Goal: Information Seeking & Learning: Learn about a topic

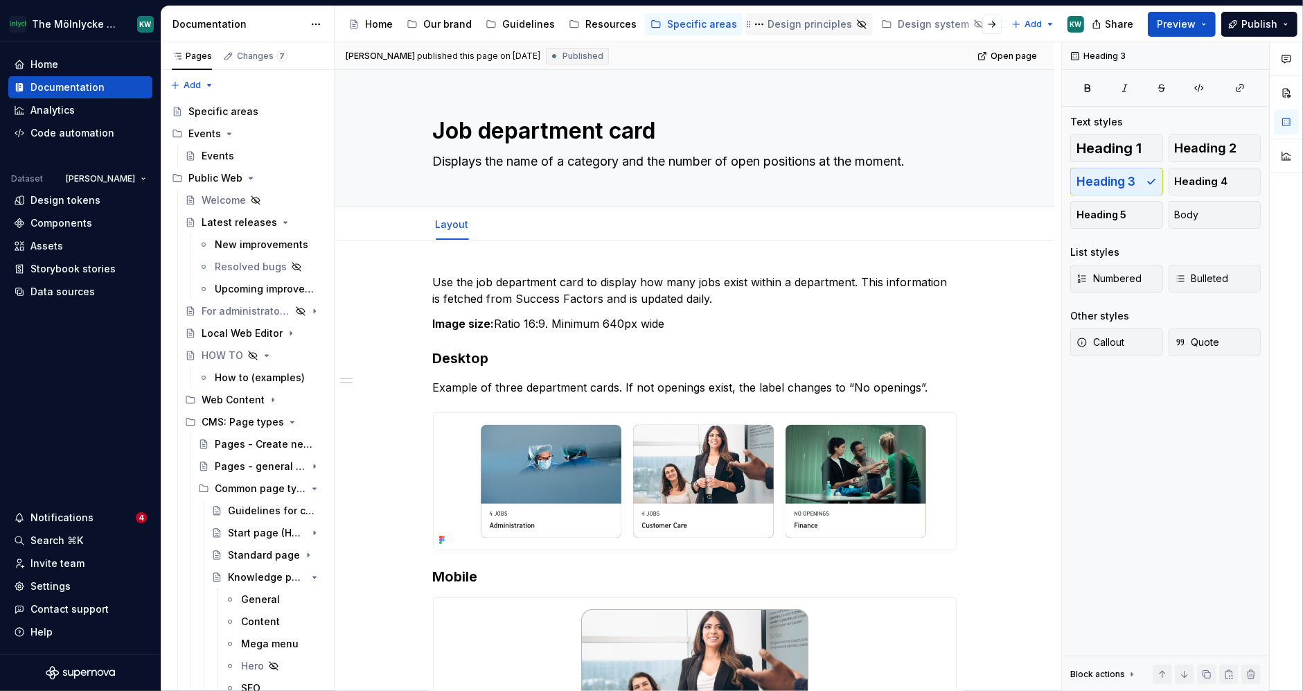
click at [810, 26] on div "Design principles" at bounding box center [809, 24] width 85 height 14
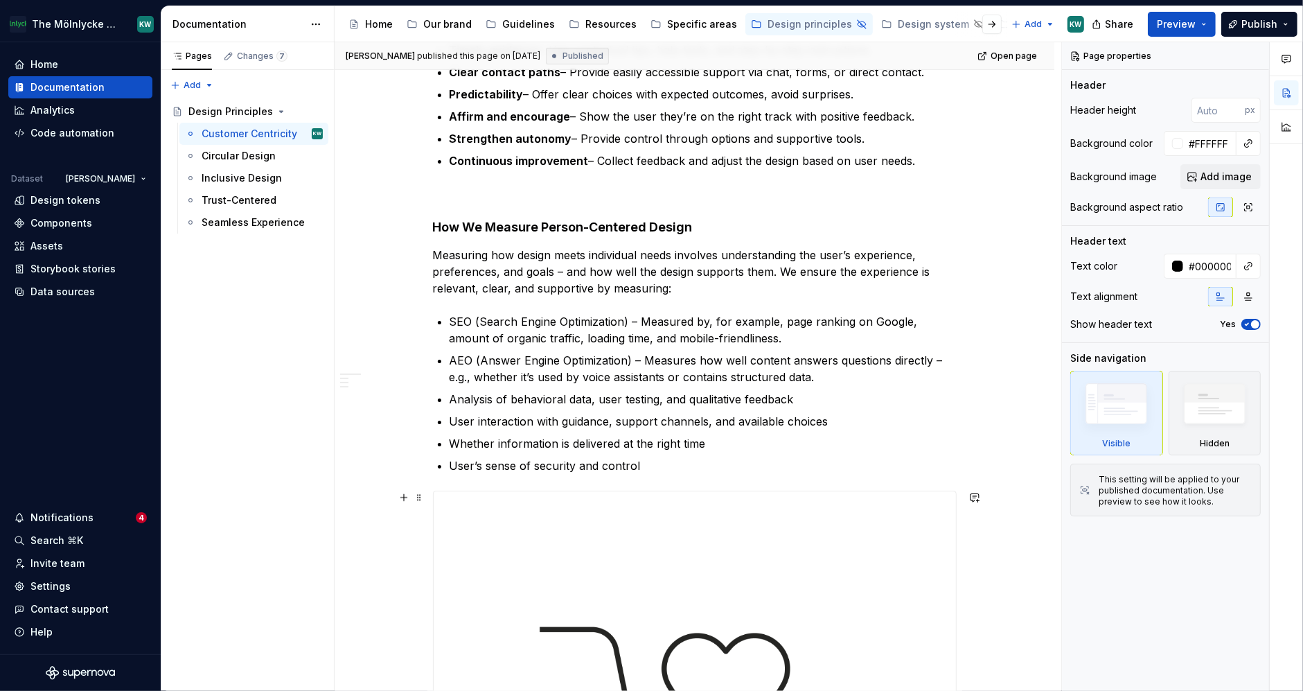
scroll to position [765, 0]
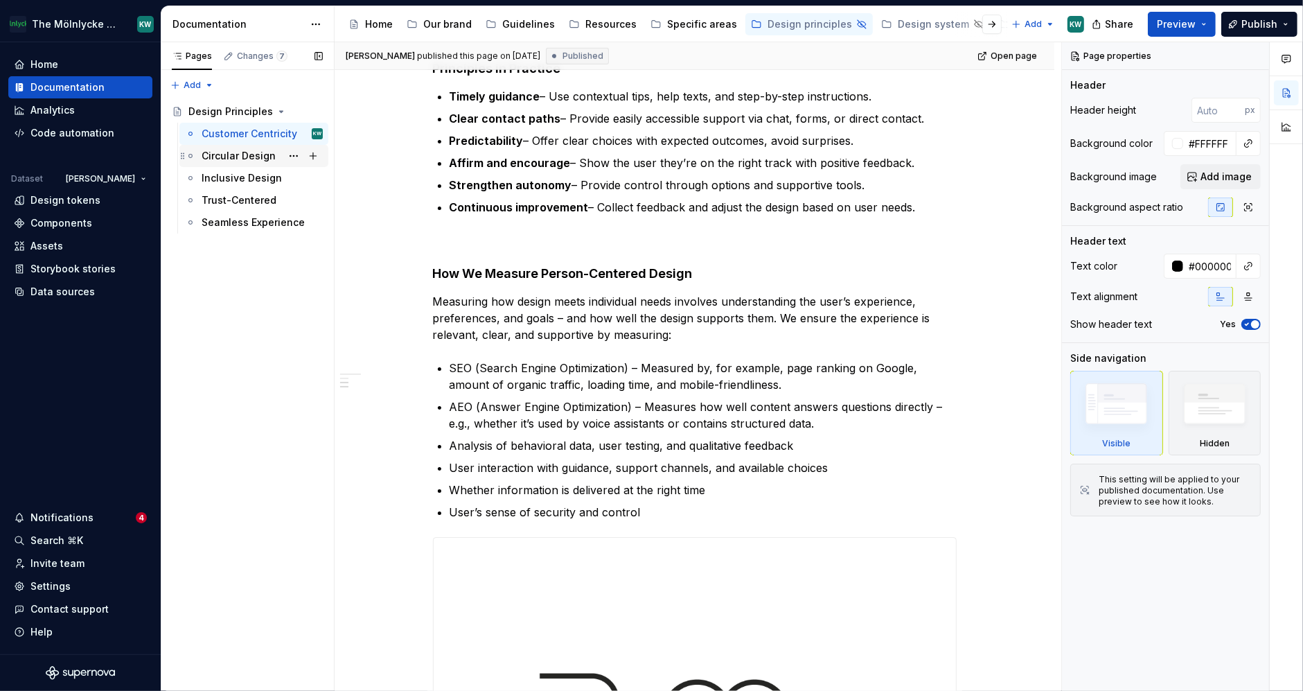
click at [237, 149] on div "Circular Design" at bounding box center [239, 156] width 74 height 14
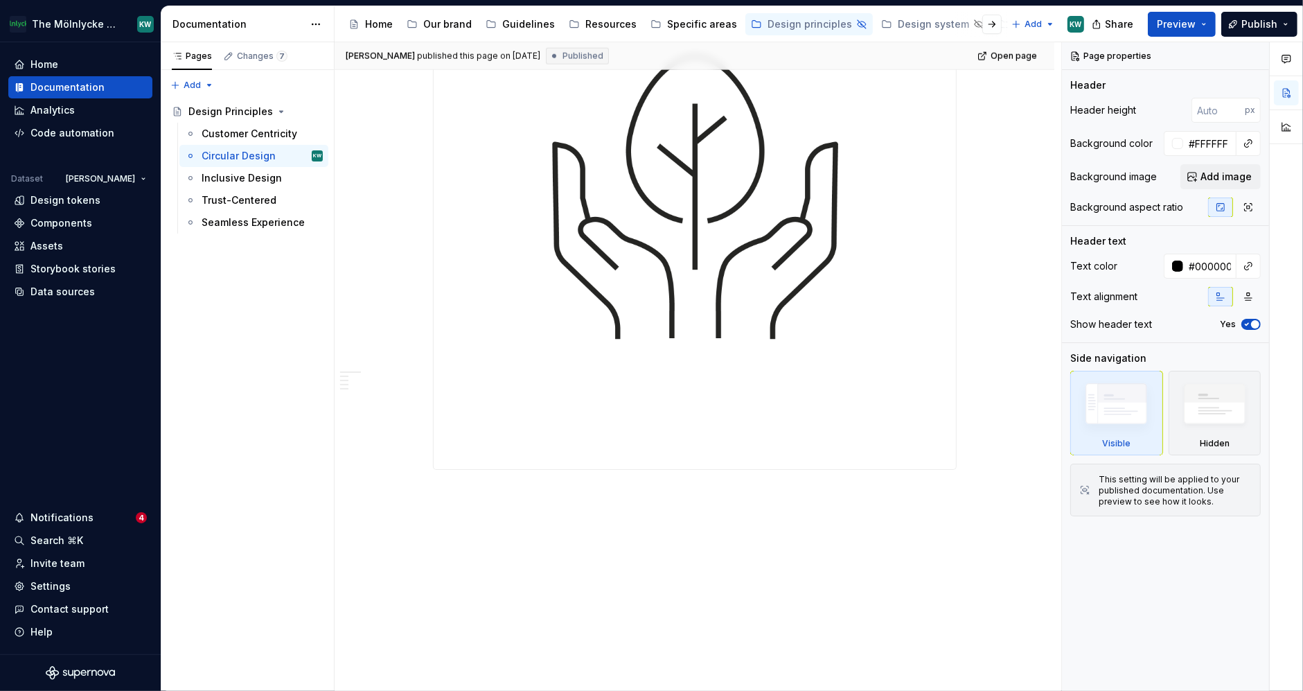
scroll to position [1348, 0]
click at [232, 175] on div "Inclusive Design" at bounding box center [242, 178] width 80 height 14
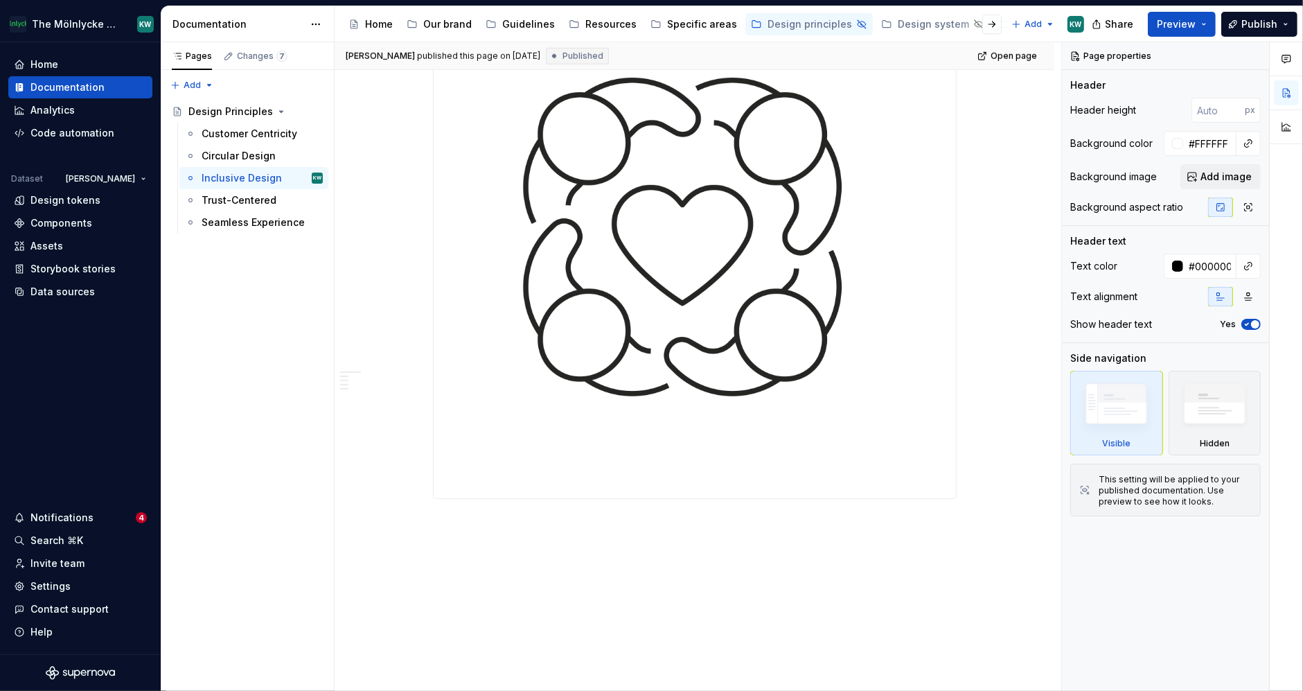
scroll to position [1301, 0]
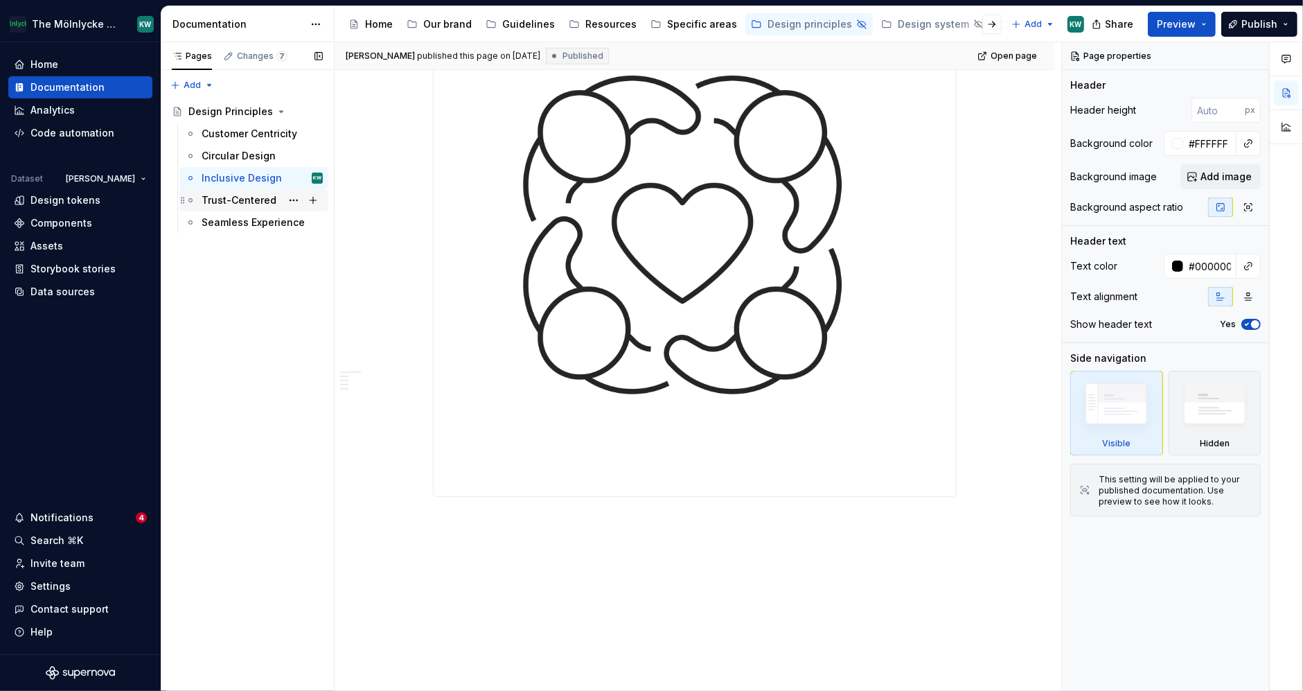
click at [251, 195] on div "Trust-Centered" at bounding box center [239, 200] width 75 height 14
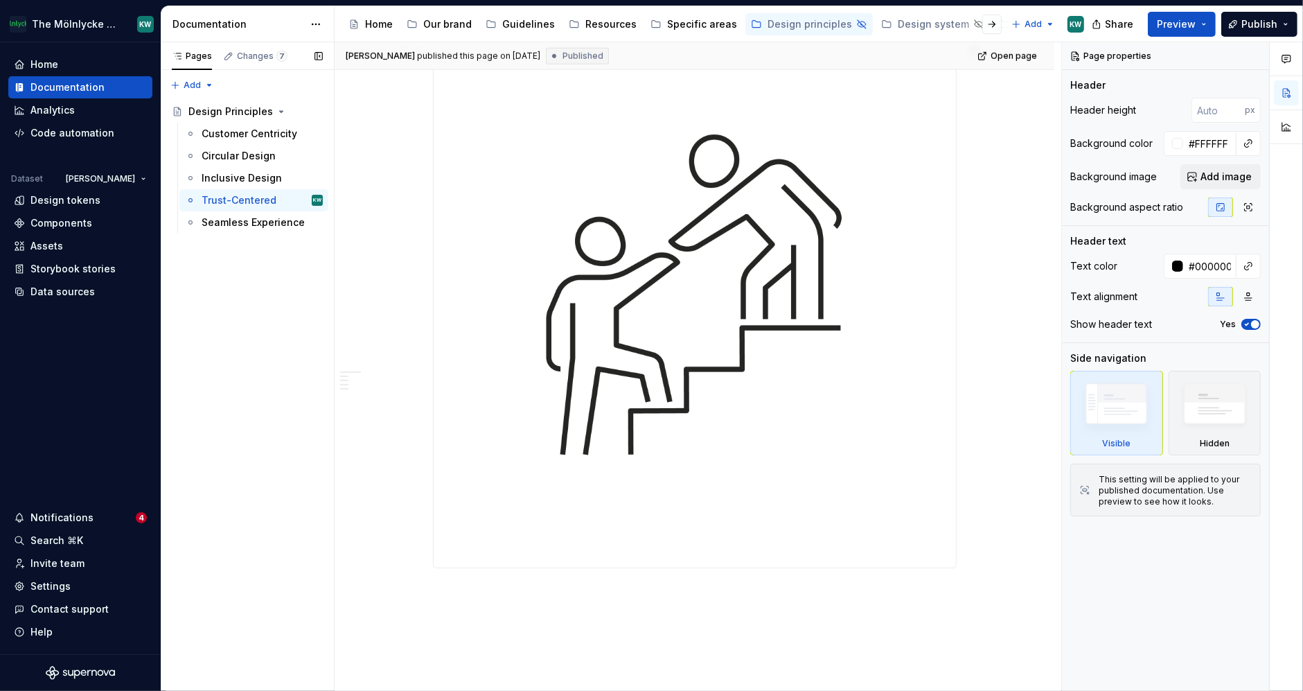
scroll to position [1006, 0]
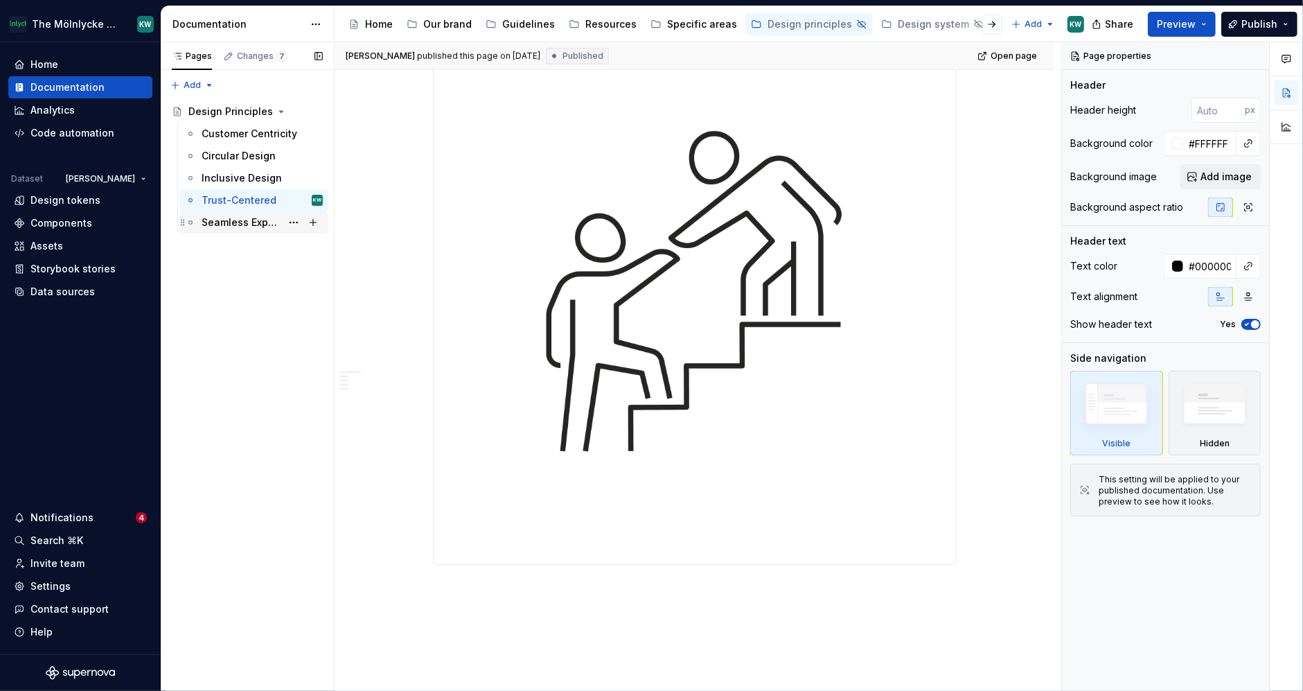
click at [243, 226] on div "Seamless Experience" at bounding box center [242, 222] width 80 height 14
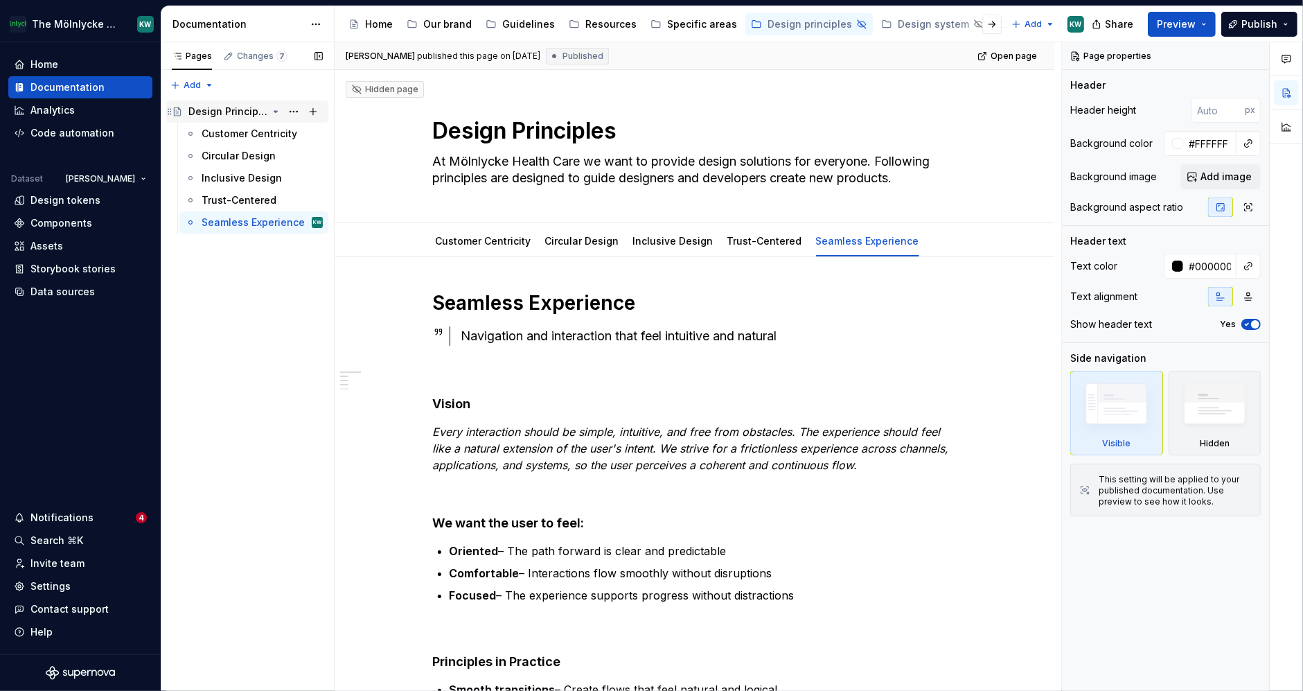
click at [222, 112] on div "Design Principles" at bounding box center [227, 112] width 79 height 14
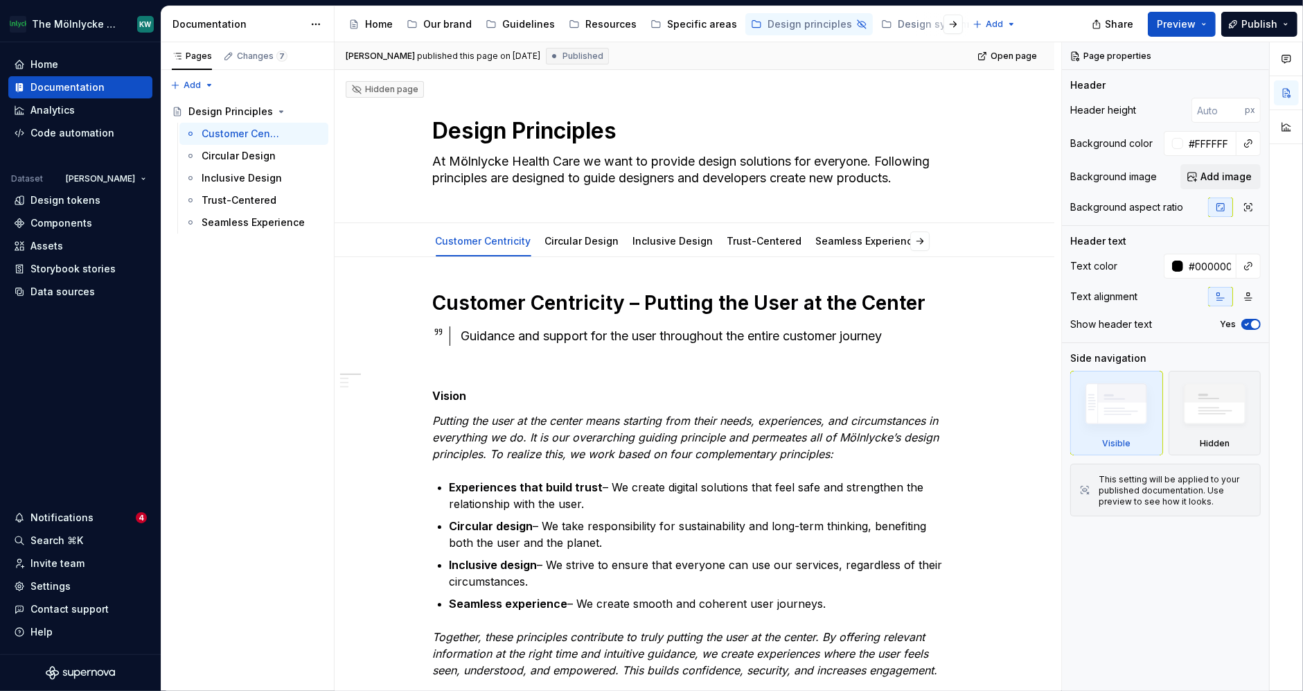
type textarea "*"
